Goal: Task Accomplishment & Management: Use online tool/utility

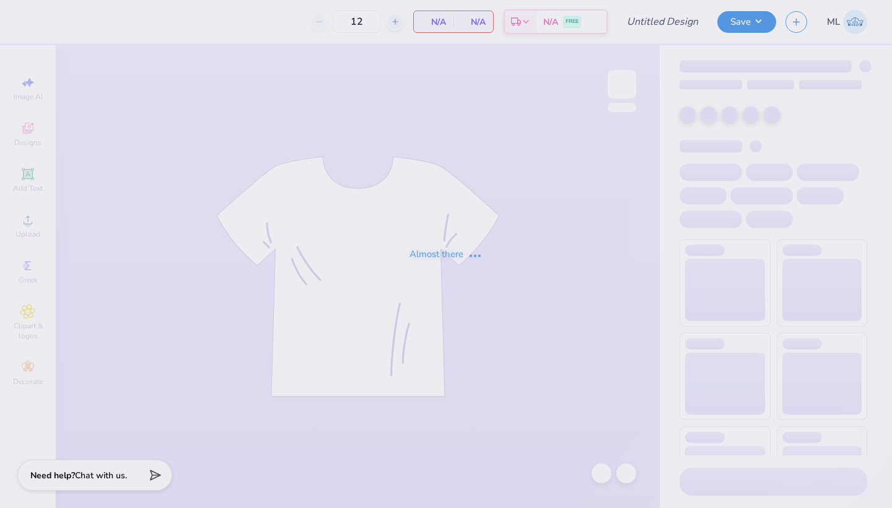
type input "Totes"
type input "24"
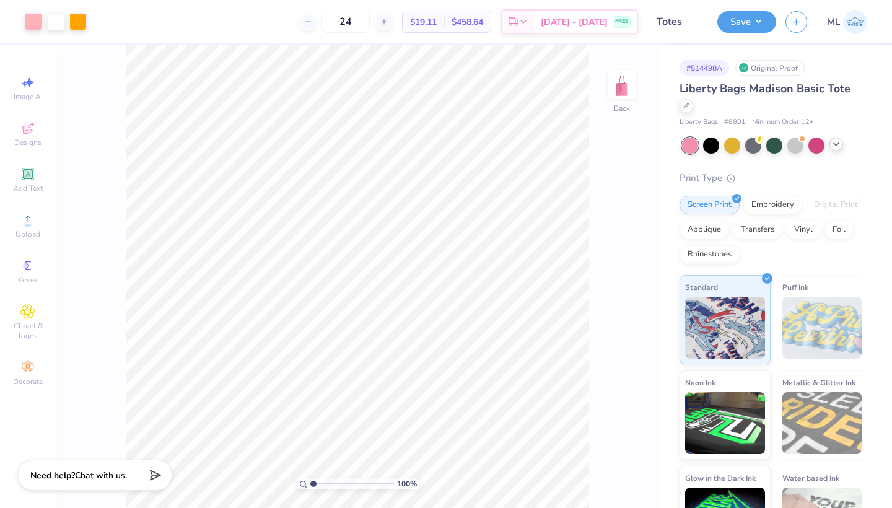
click at [838, 139] on icon at bounding box center [836, 144] width 10 height 10
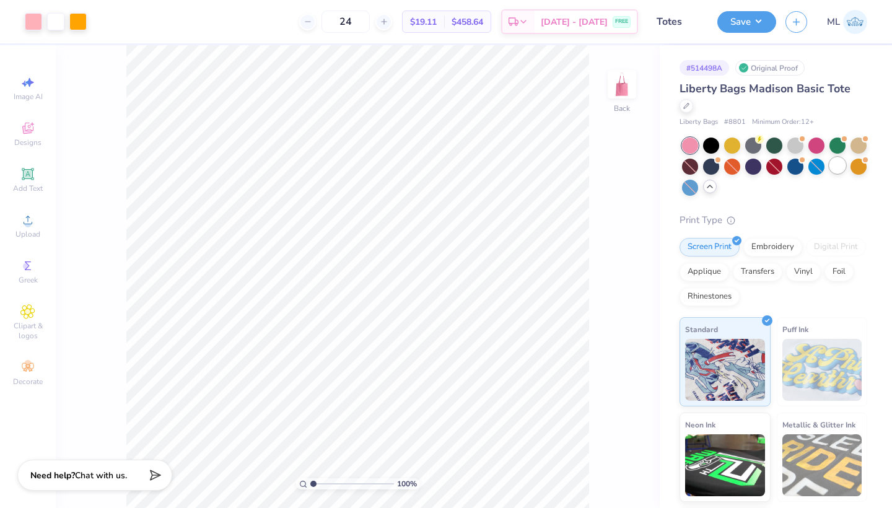
click at [833, 157] on div at bounding box center [837, 165] width 16 height 16
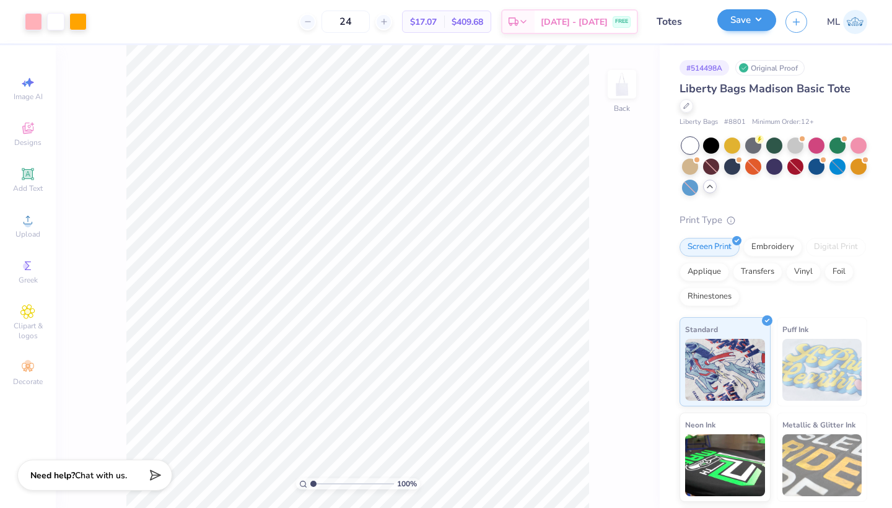
click at [757, 24] on button "Save" at bounding box center [746, 20] width 59 height 22
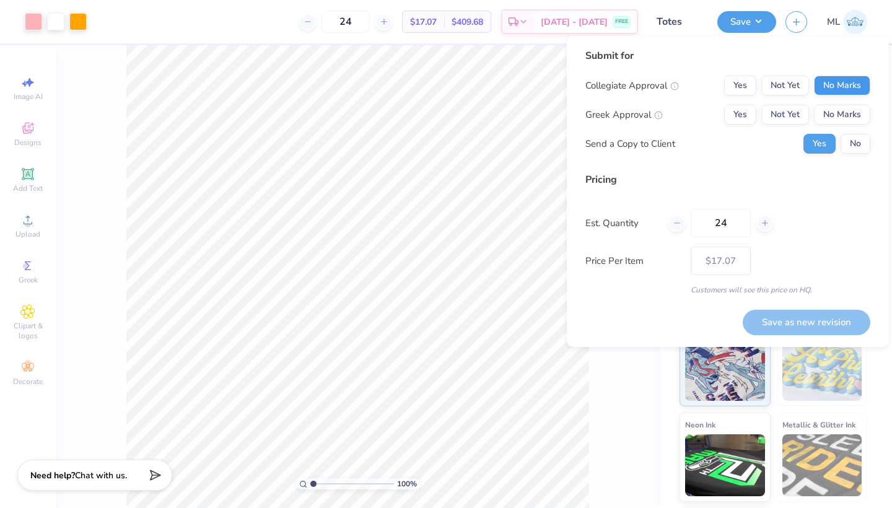
click at [832, 85] on button "No Marks" at bounding box center [842, 86] width 56 height 20
click at [763, 111] on button "Not Yet" at bounding box center [785, 115] width 48 height 20
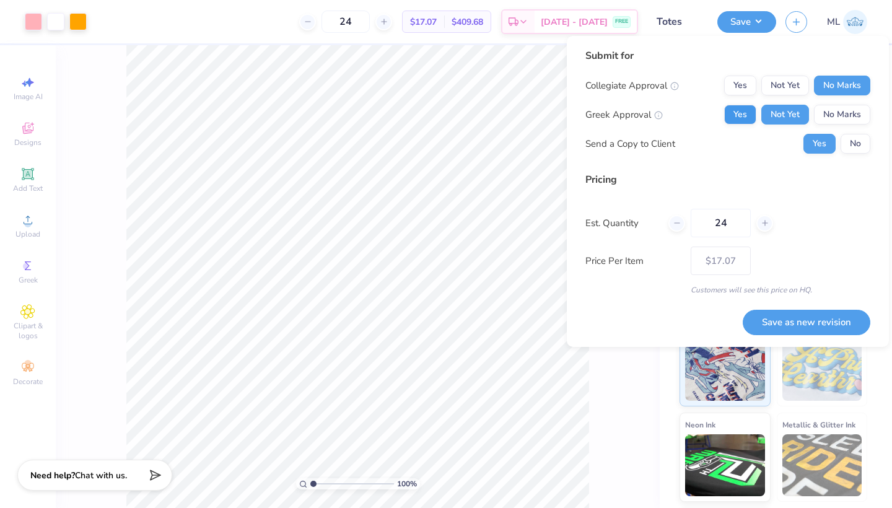
drag, startPoint x: 763, startPoint y: 111, endPoint x: 743, endPoint y: 111, distance: 19.8
click at [743, 111] on button "Yes" at bounding box center [740, 115] width 32 height 20
click at [788, 314] on button "Save as new revision" at bounding box center [806, 322] width 128 height 25
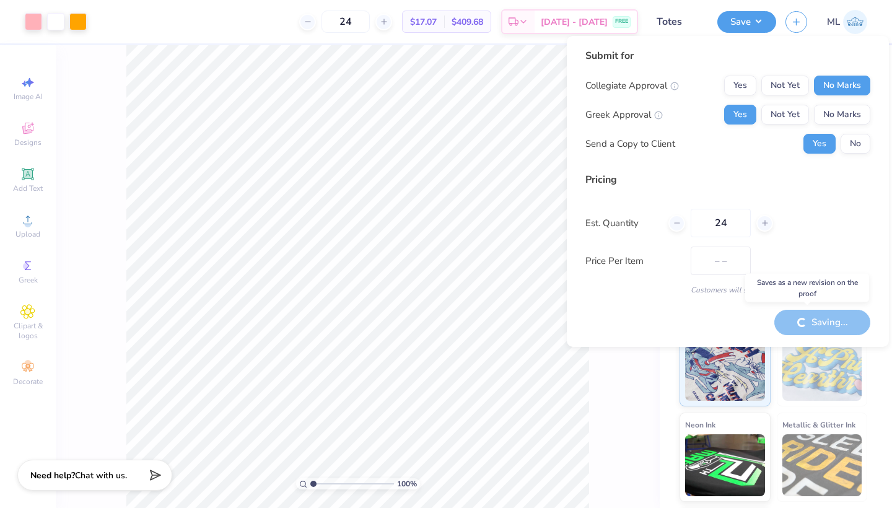
type input "$17.07"
